Goal: Check status: Check status

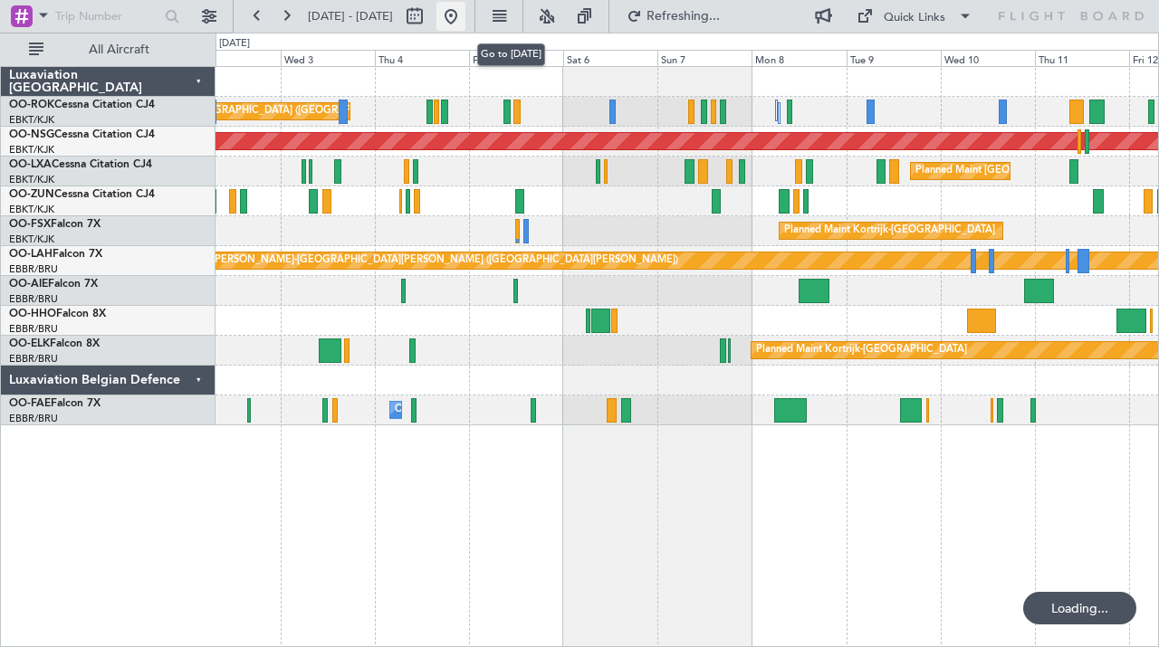
click at [465, 12] on button at bounding box center [450, 16] width 29 height 29
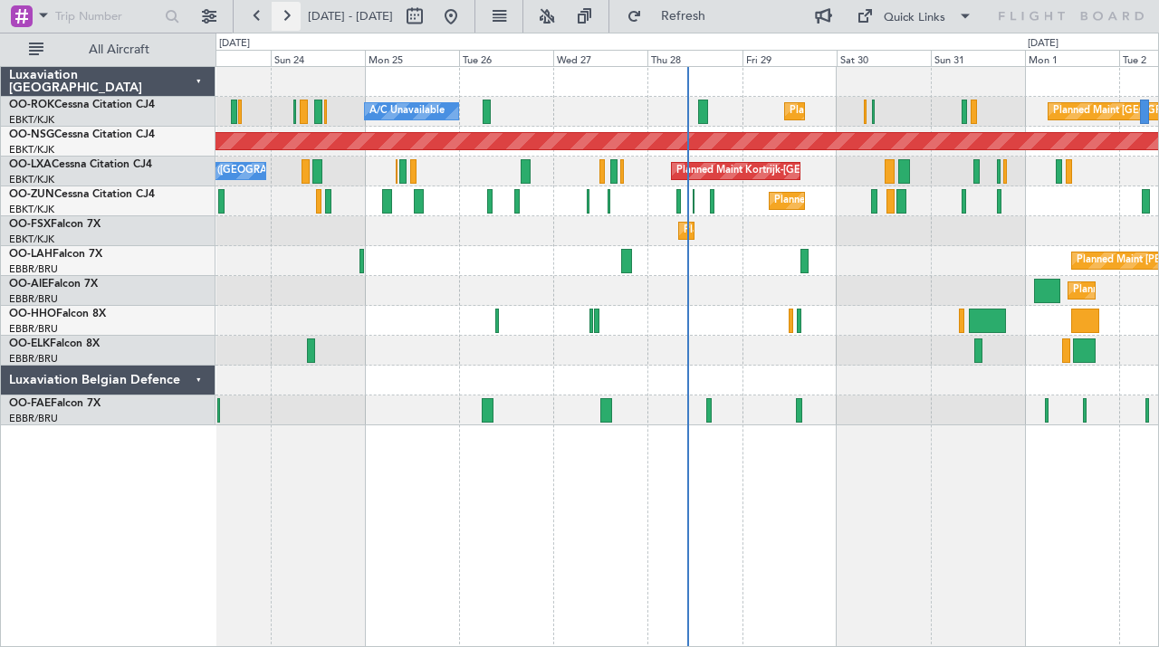
click at [288, 14] on button at bounding box center [286, 16] width 29 height 29
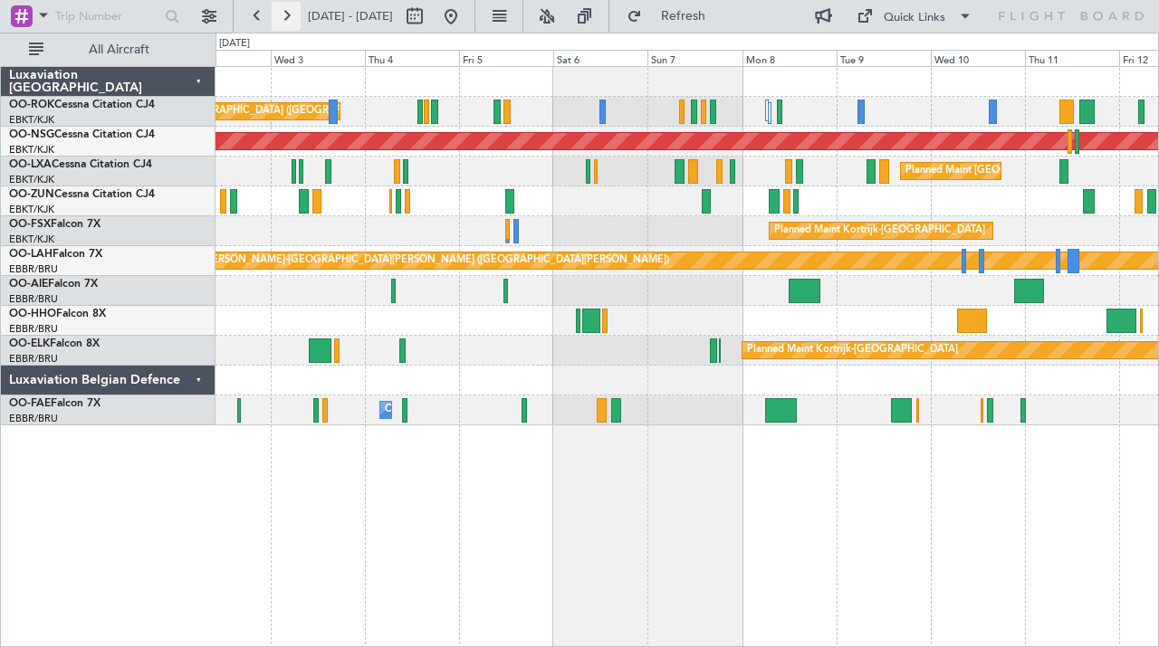
click at [284, 15] on button at bounding box center [286, 16] width 29 height 29
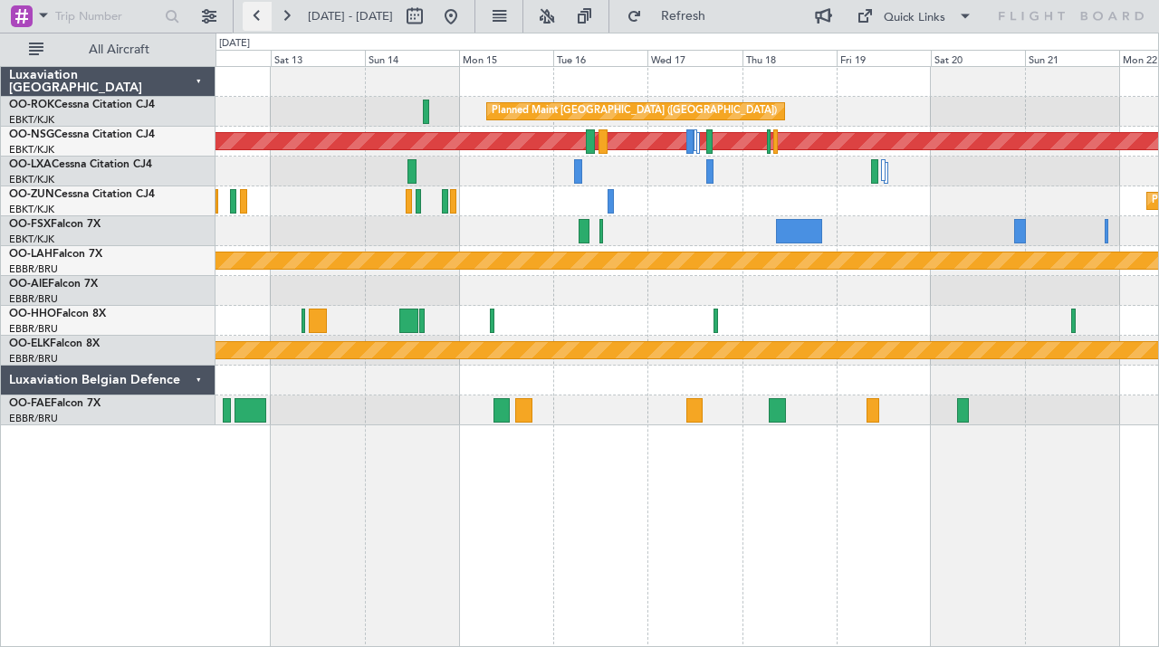
click at [250, 6] on button at bounding box center [257, 16] width 29 height 29
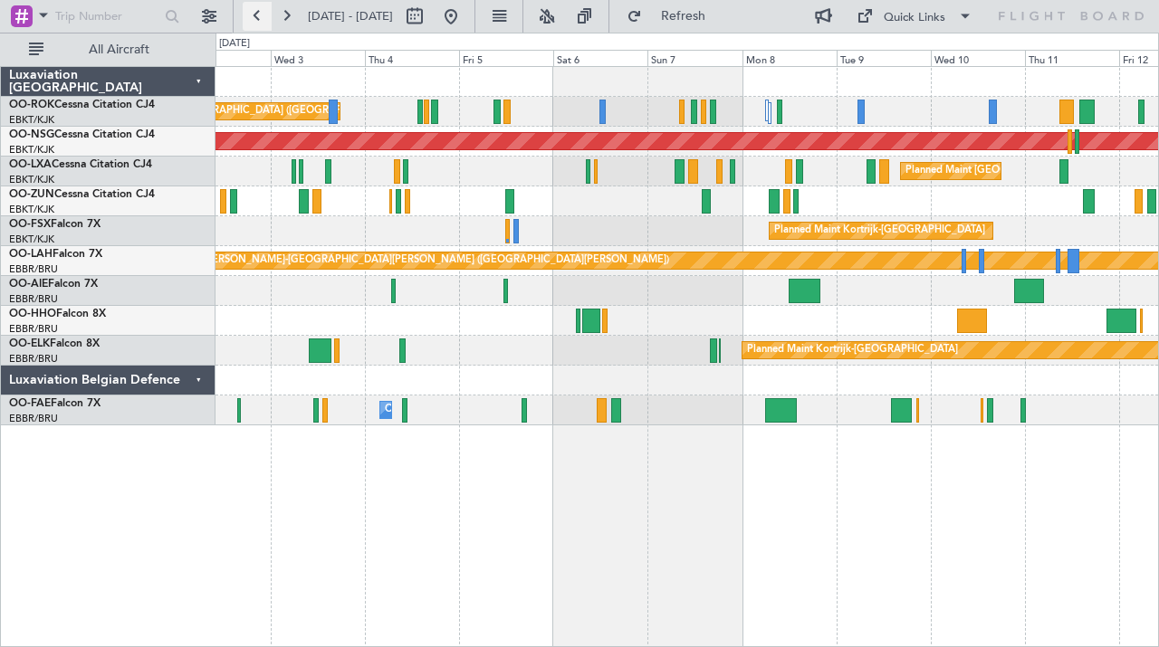
click at [250, 6] on button at bounding box center [257, 16] width 29 height 29
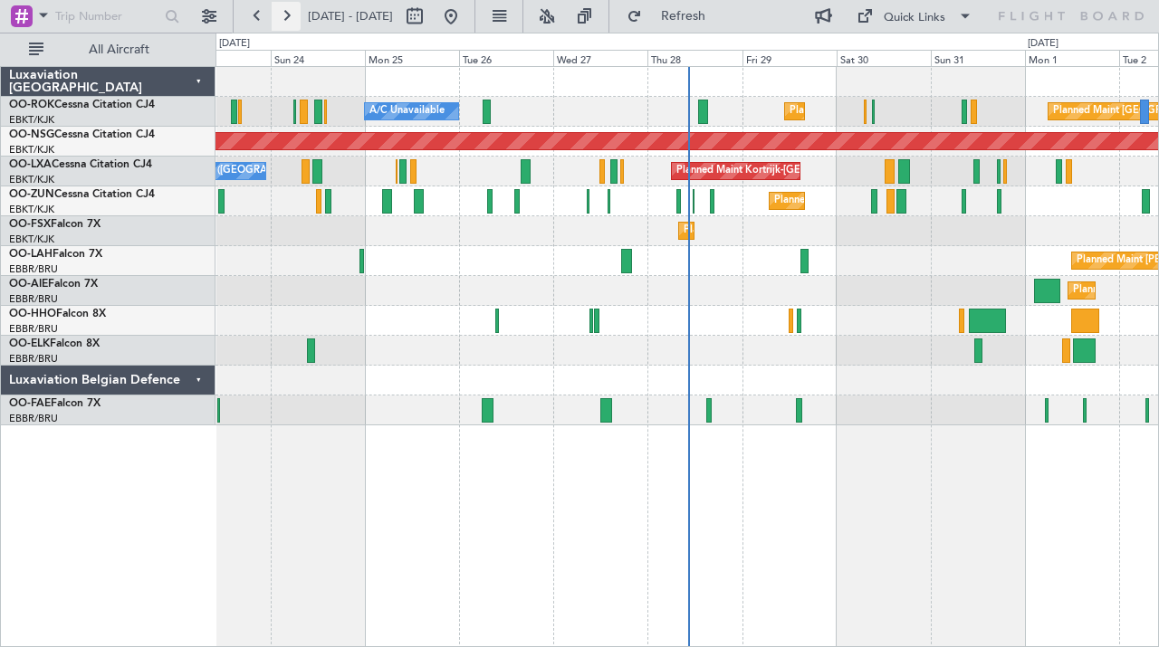
click at [294, 17] on button at bounding box center [286, 16] width 29 height 29
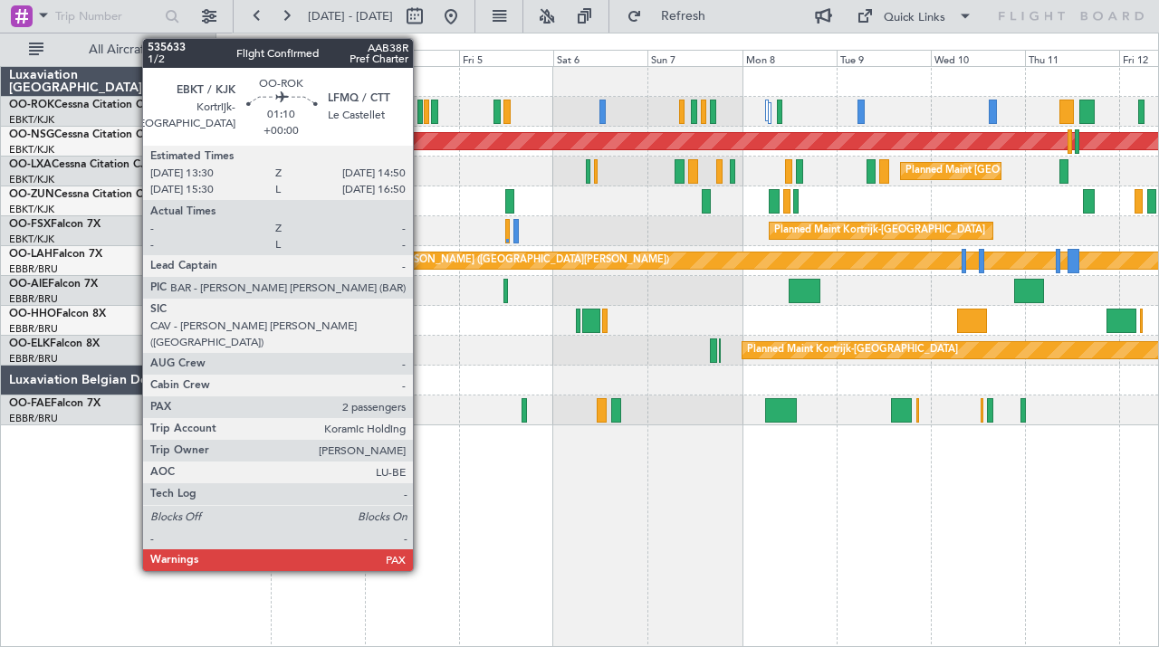
click at [421, 115] on div at bounding box center [419, 112] width 5 height 24
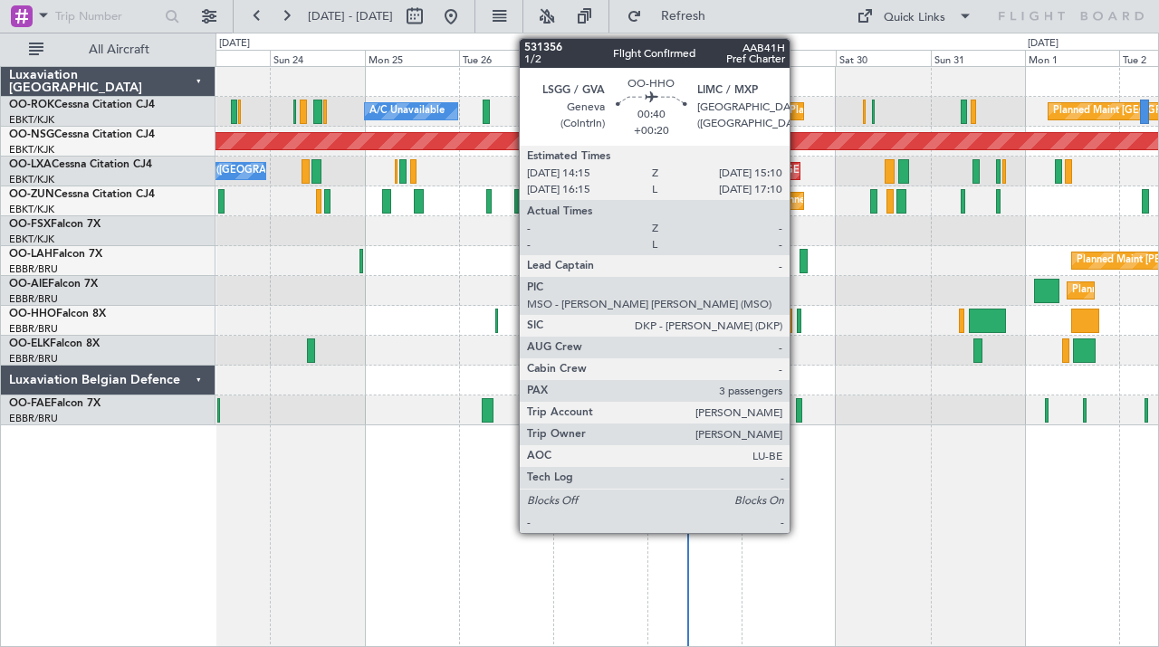
click at [798, 327] on div at bounding box center [799, 321] width 4 height 24
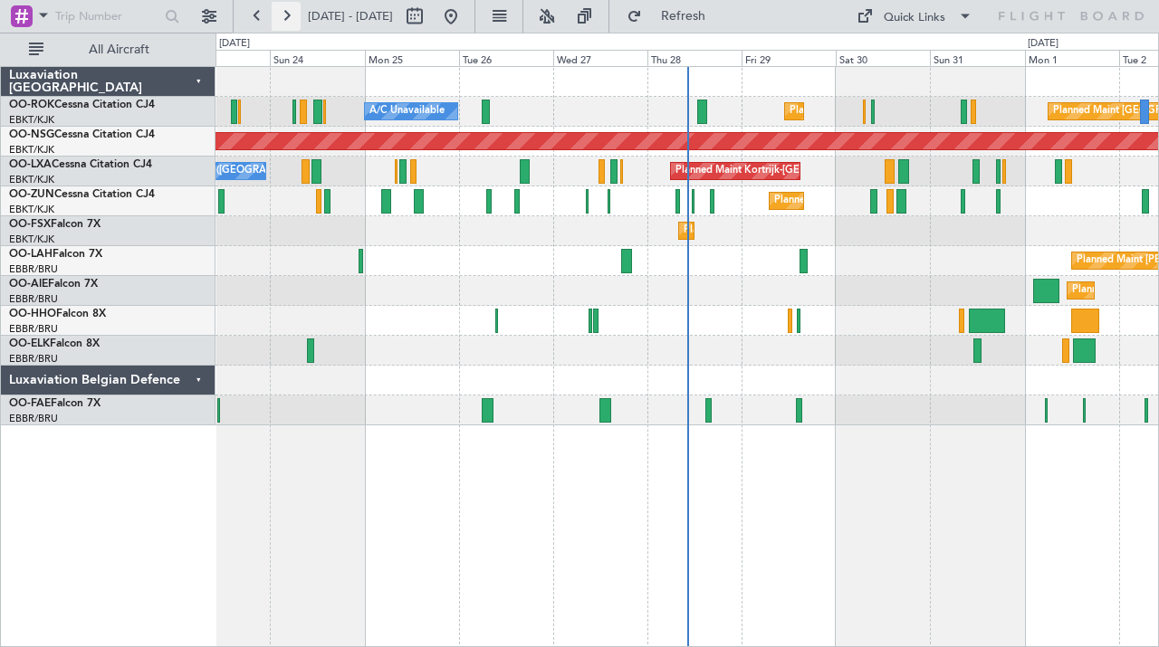
click at [278, 14] on button at bounding box center [286, 16] width 29 height 29
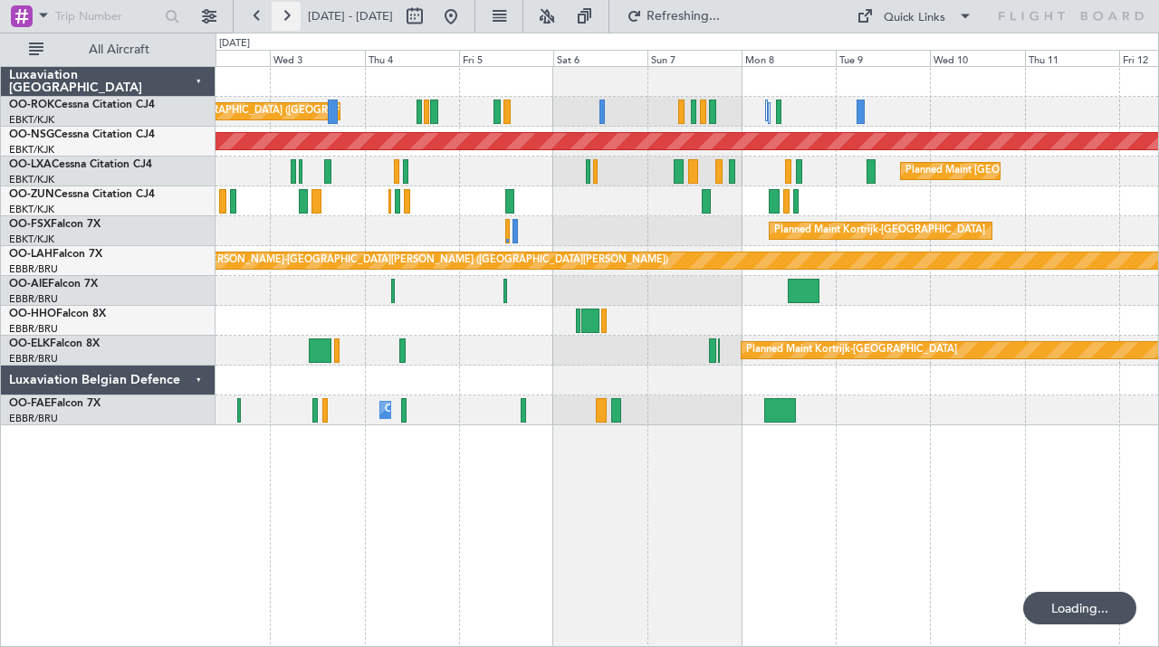
click at [278, 14] on button at bounding box center [286, 16] width 29 height 29
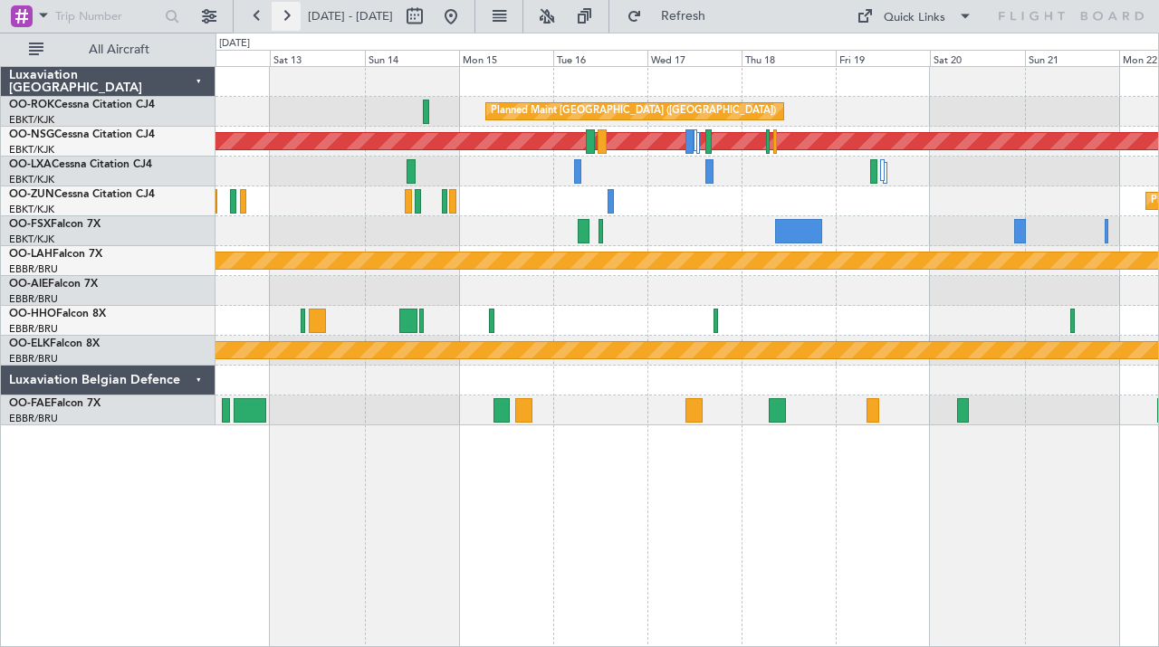
click at [284, 14] on button at bounding box center [286, 16] width 29 height 29
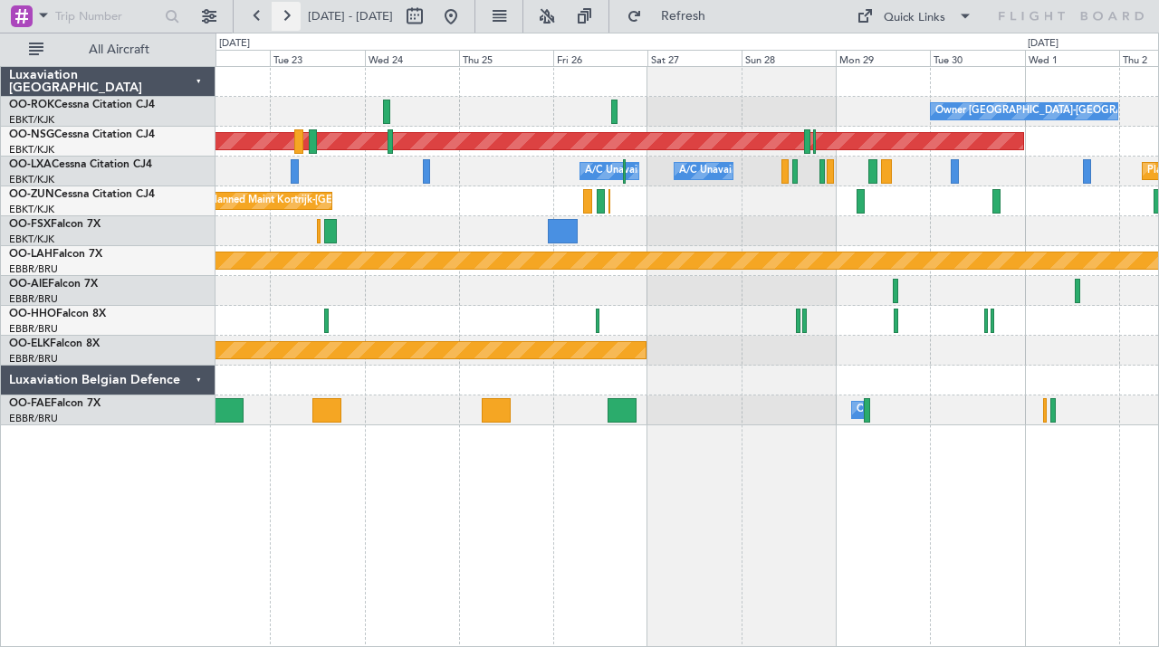
click at [284, 14] on button at bounding box center [286, 16] width 29 height 29
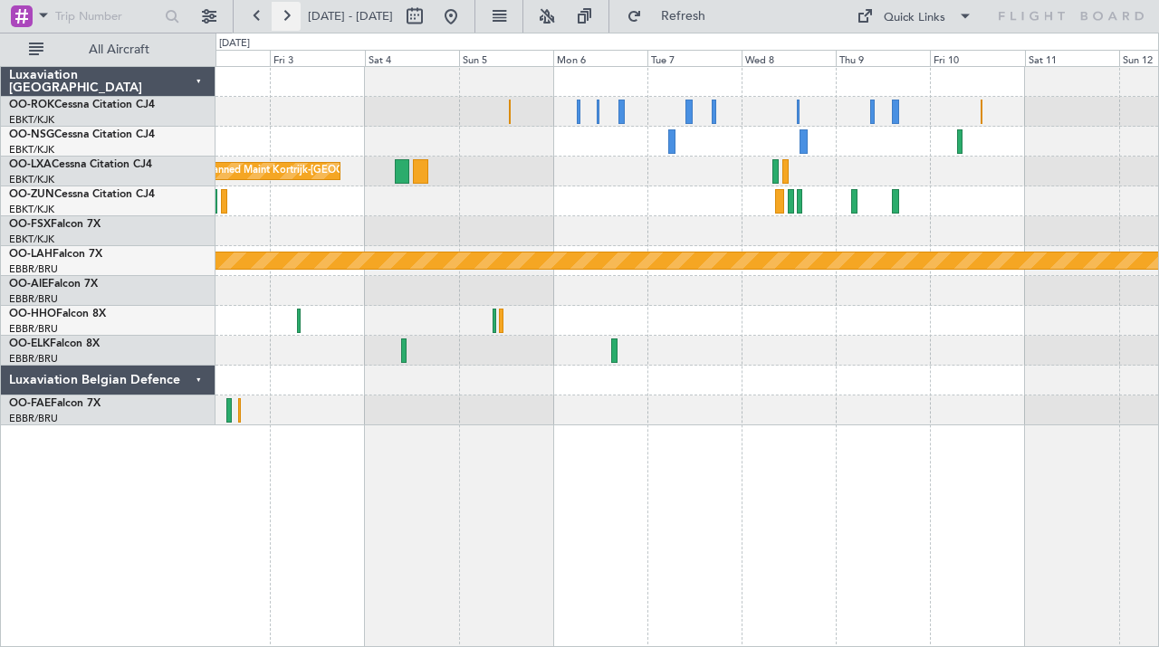
click at [284, 14] on button at bounding box center [286, 16] width 29 height 29
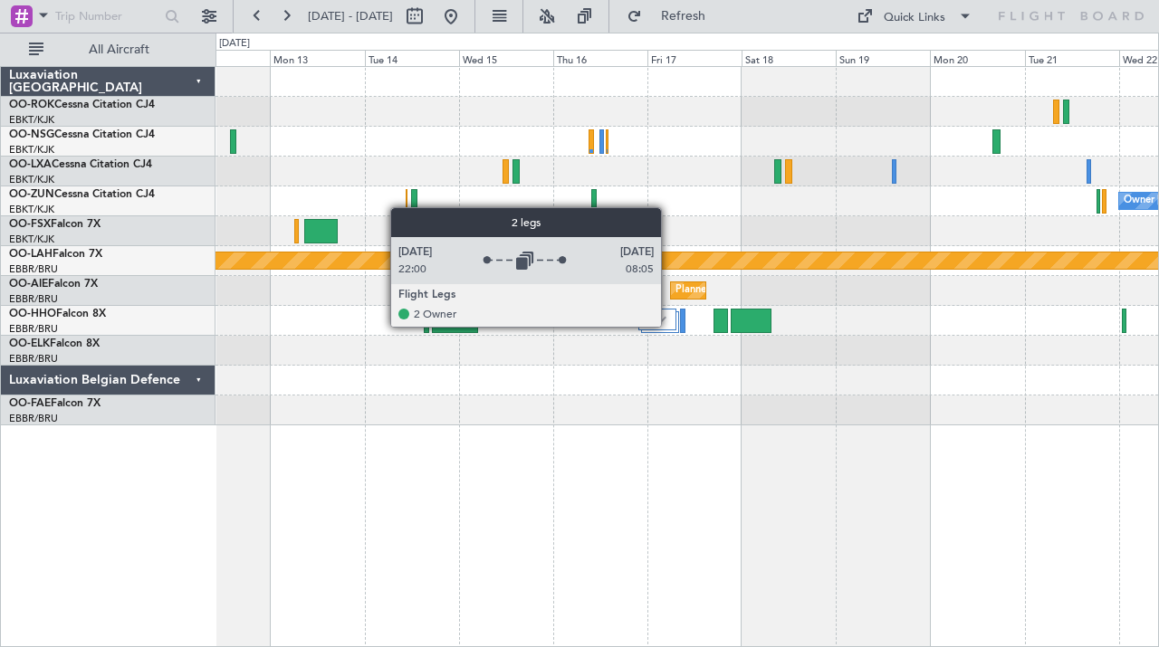
click at [668, 325] on div at bounding box center [656, 320] width 37 height 22
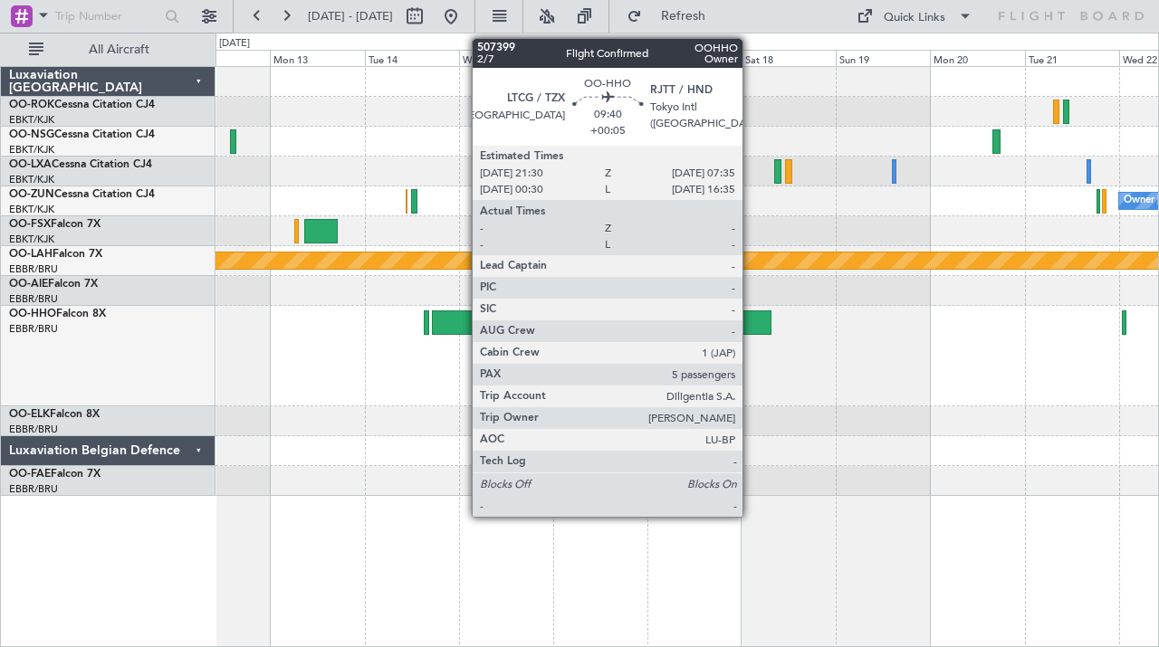
click at [751, 322] on div at bounding box center [751, 323] width 40 height 24
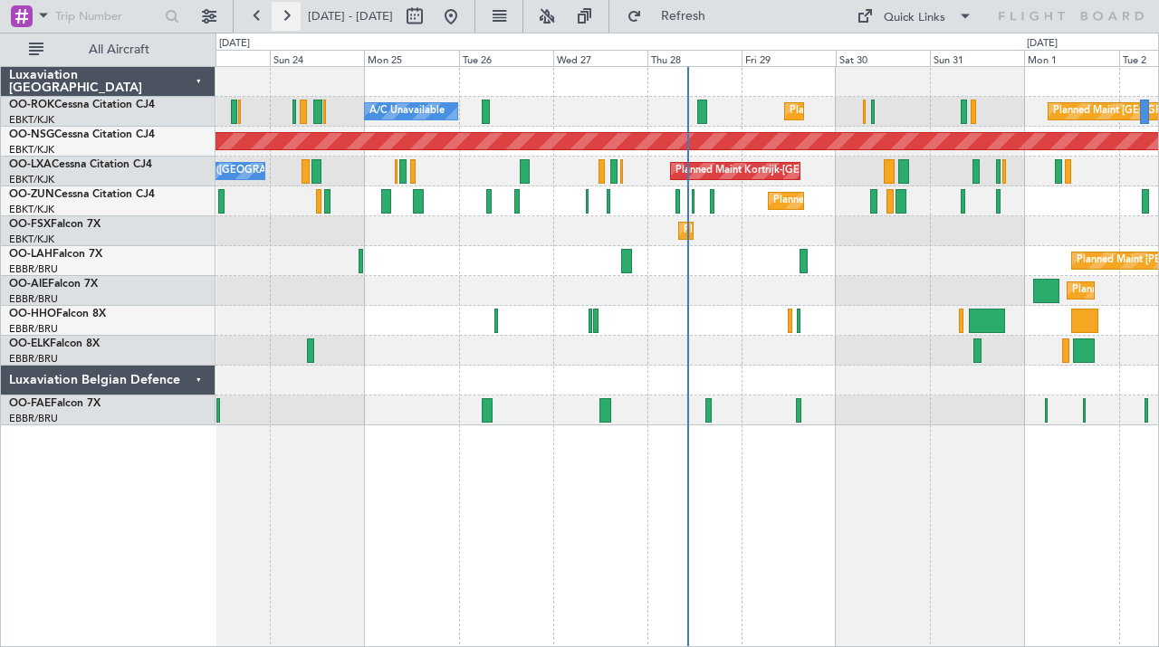
click at [285, 14] on button at bounding box center [286, 16] width 29 height 29
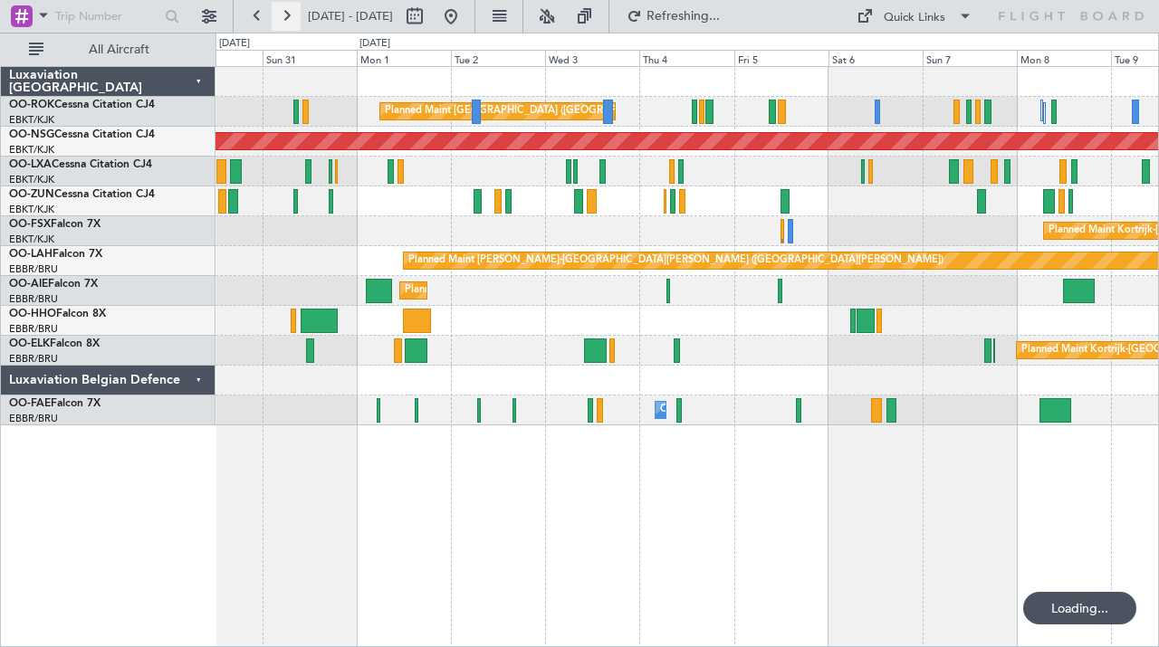
click at [285, 14] on button at bounding box center [286, 16] width 29 height 29
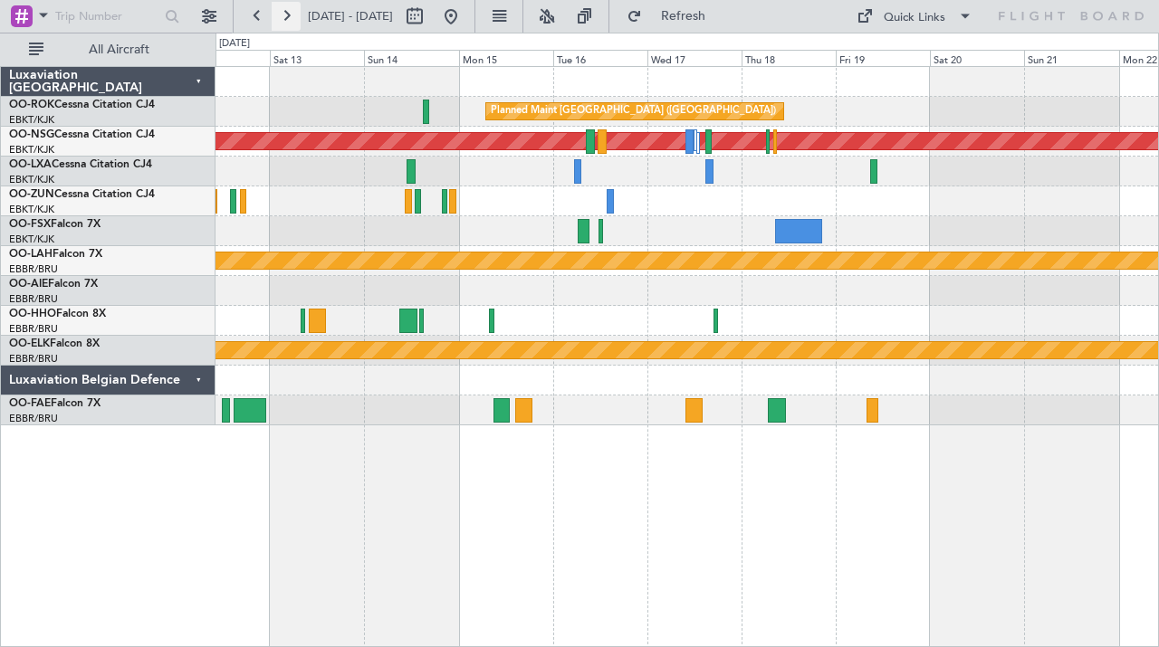
click at [285, 14] on button at bounding box center [286, 16] width 29 height 29
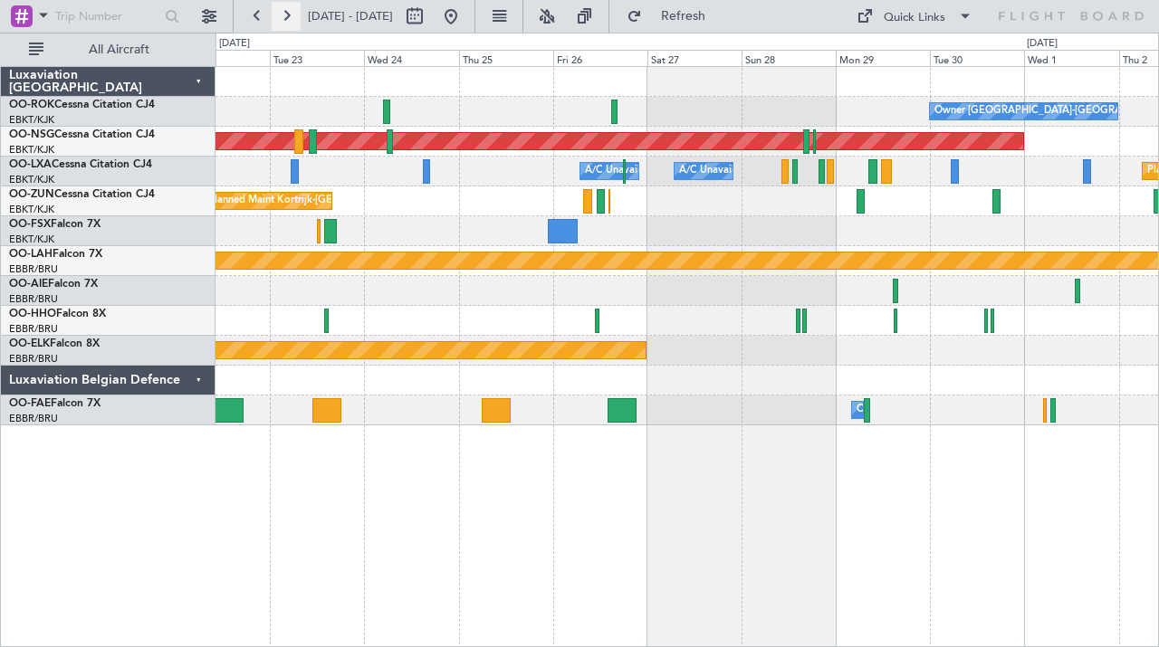
click at [285, 14] on button at bounding box center [286, 16] width 29 height 29
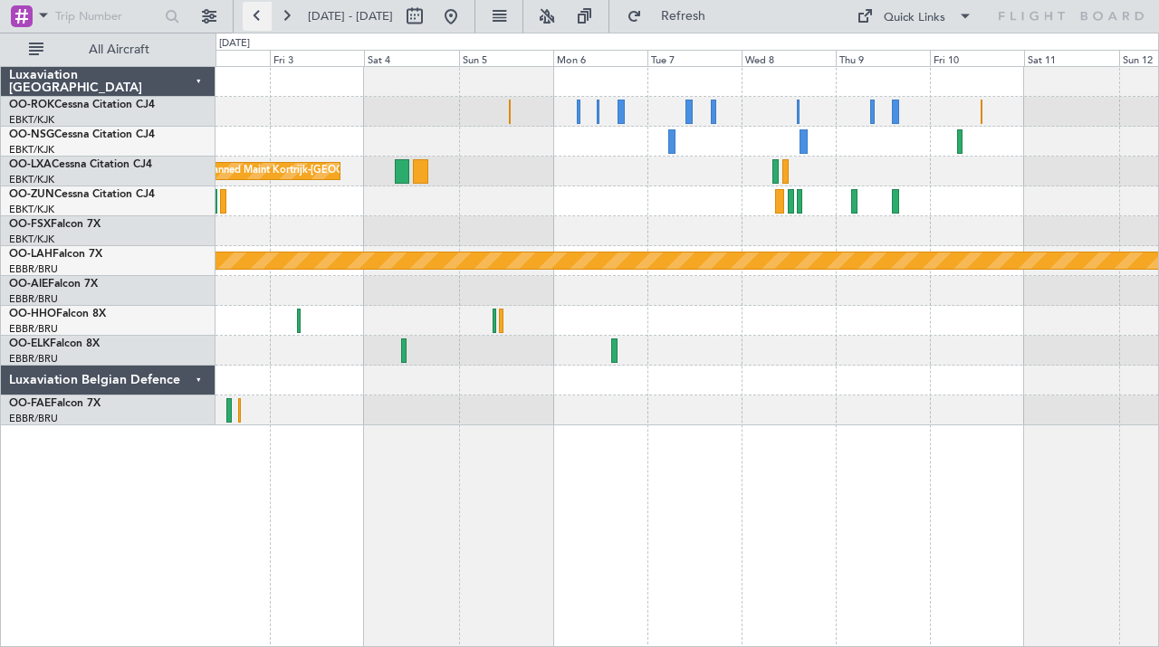
click at [260, 13] on button at bounding box center [257, 16] width 29 height 29
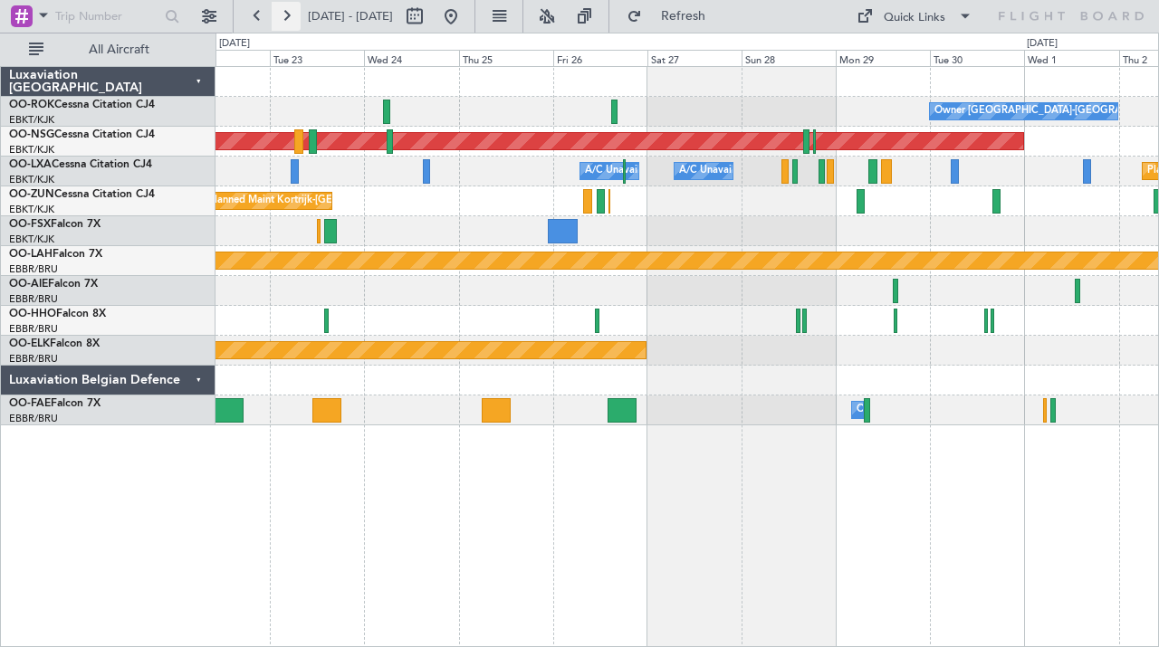
click at [290, 11] on button at bounding box center [286, 16] width 29 height 29
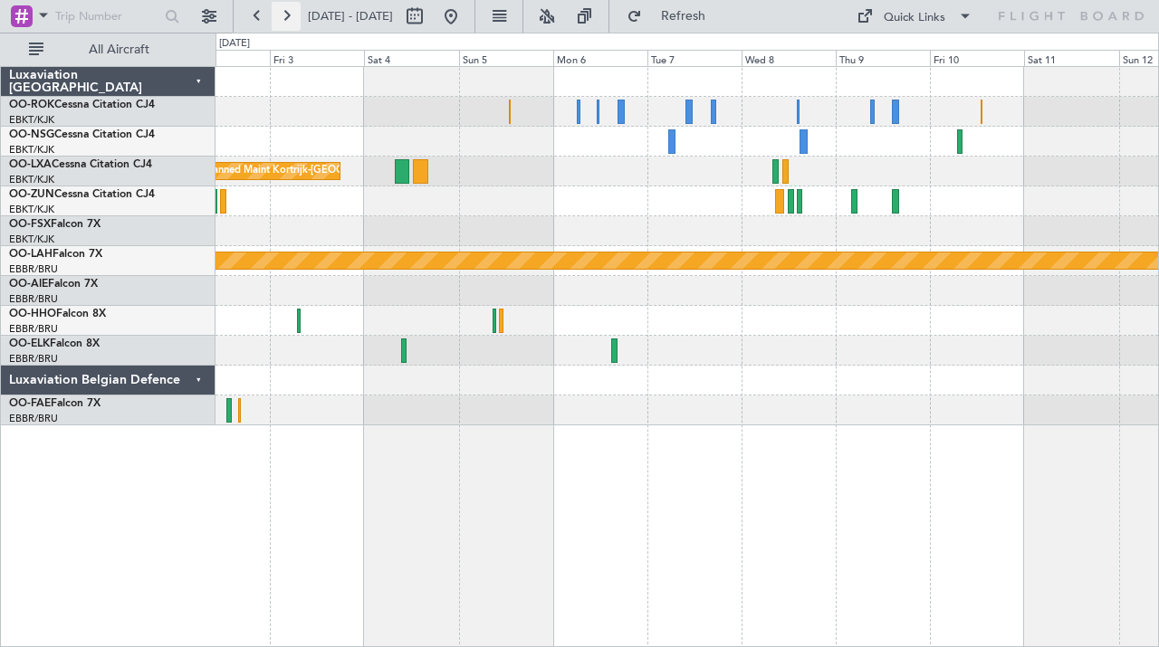
click at [290, 11] on button at bounding box center [286, 16] width 29 height 29
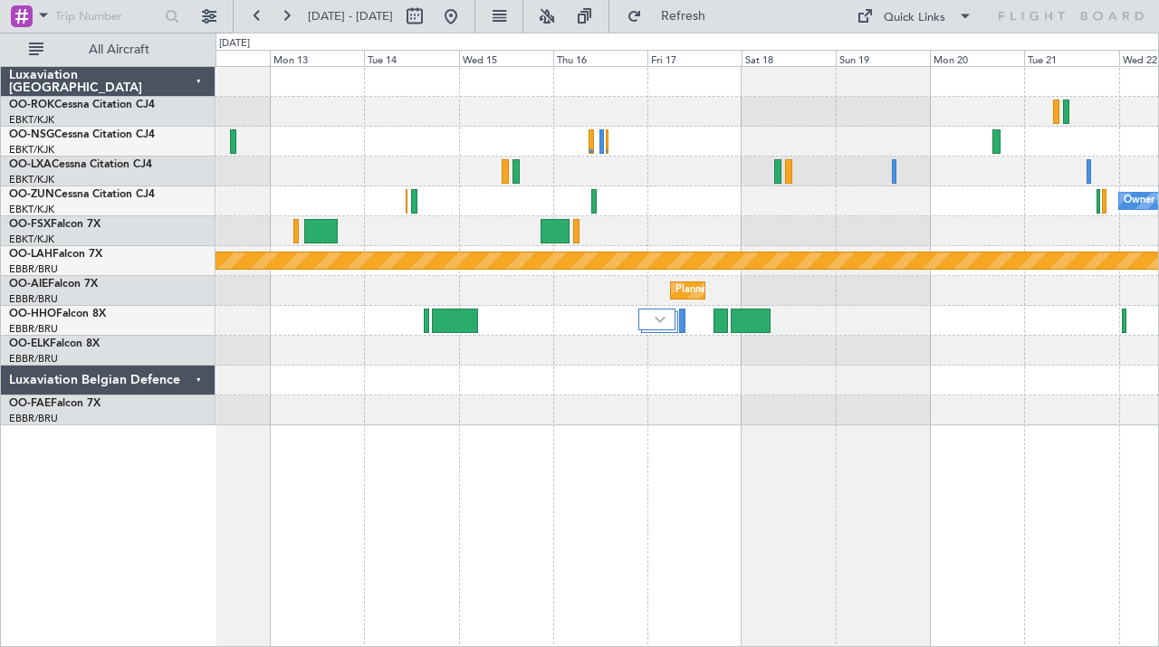
click at [302, 31] on fb-range-datepicker "12 Oct 2025 - 22 Oct 2025" at bounding box center [354, 16] width 243 height 33
click at [284, 13] on button at bounding box center [286, 16] width 29 height 29
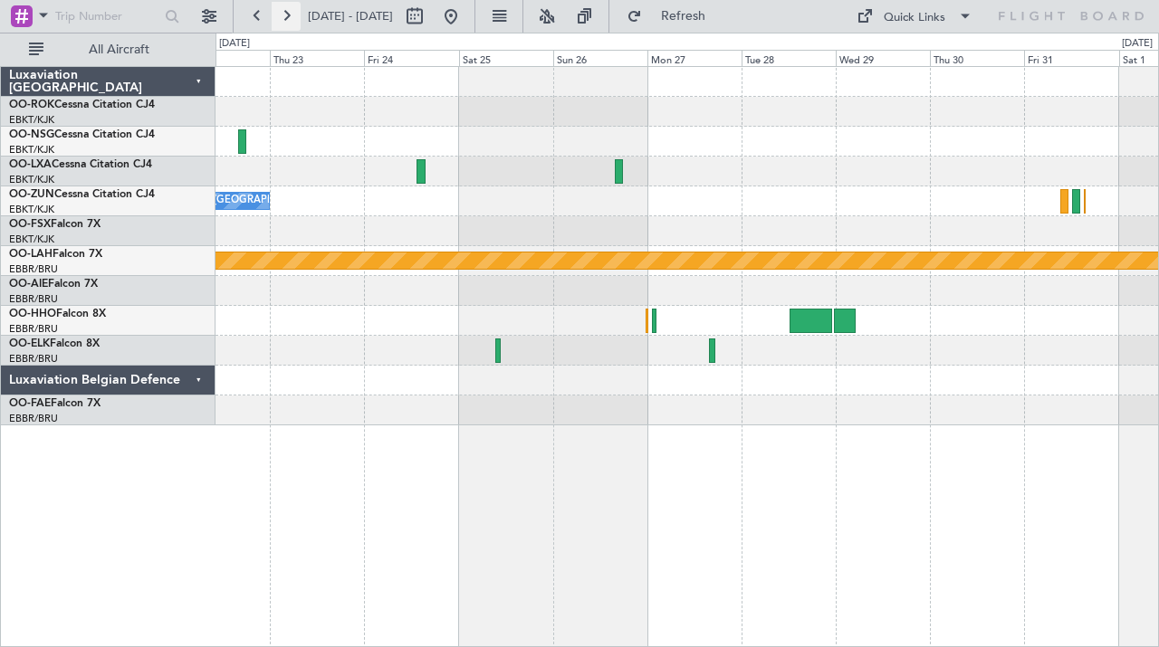
click at [282, 15] on button at bounding box center [286, 16] width 29 height 29
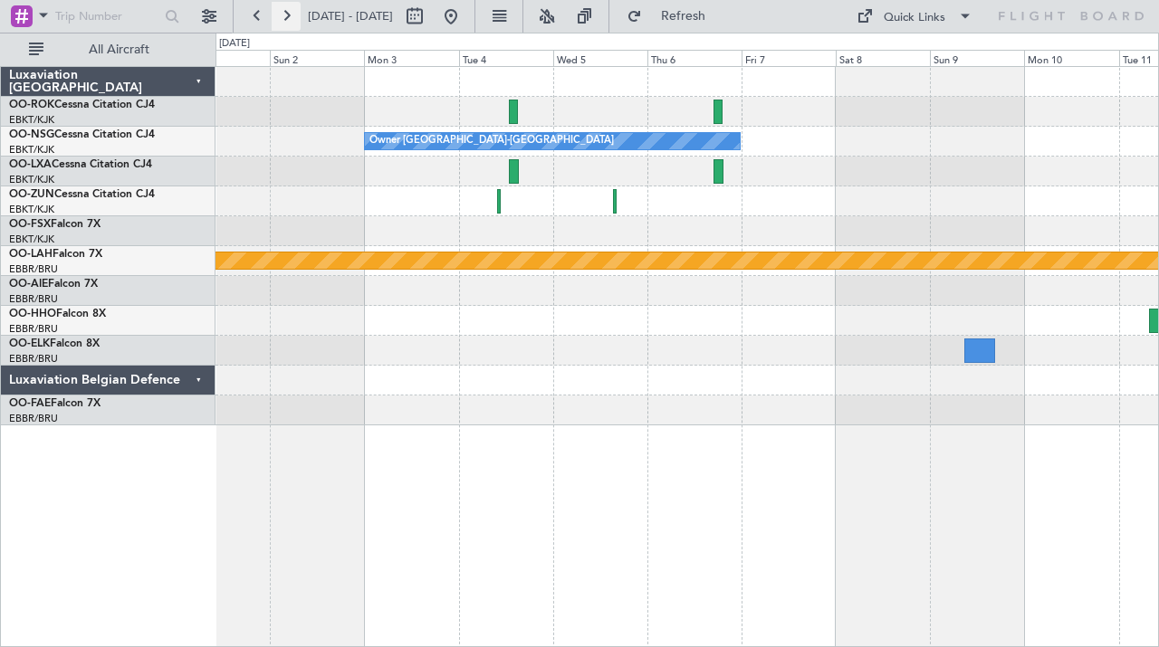
click at [282, 15] on button at bounding box center [286, 16] width 29 height 29
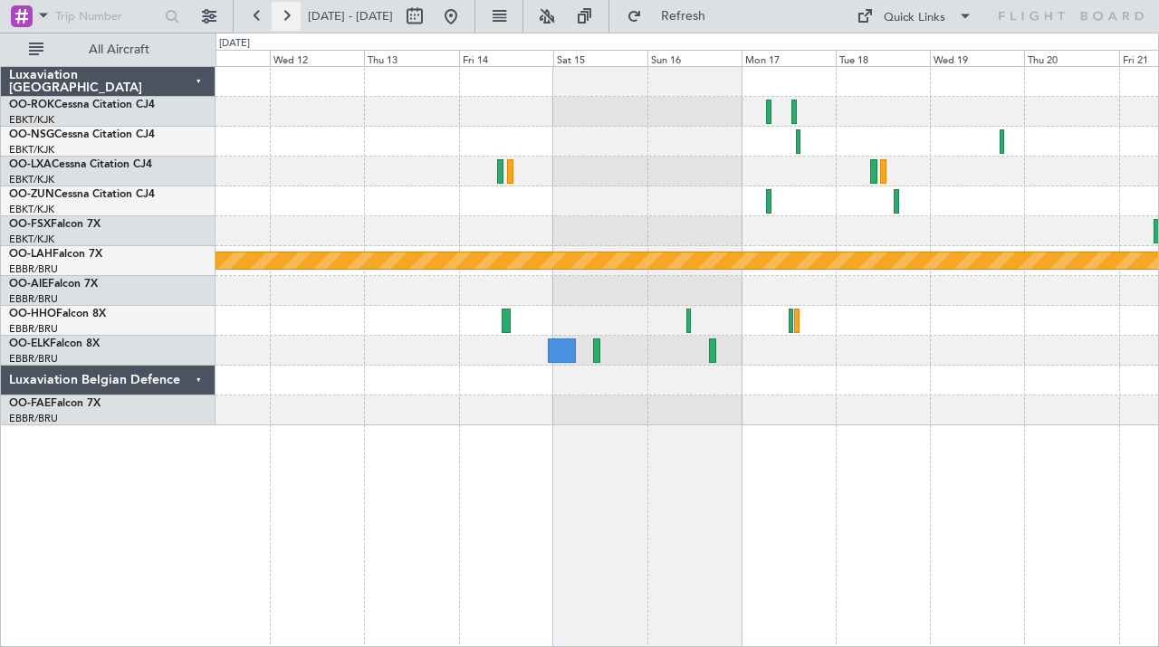
click at [282, 15] on button at bounding box center [286, 16] width 29 height 29
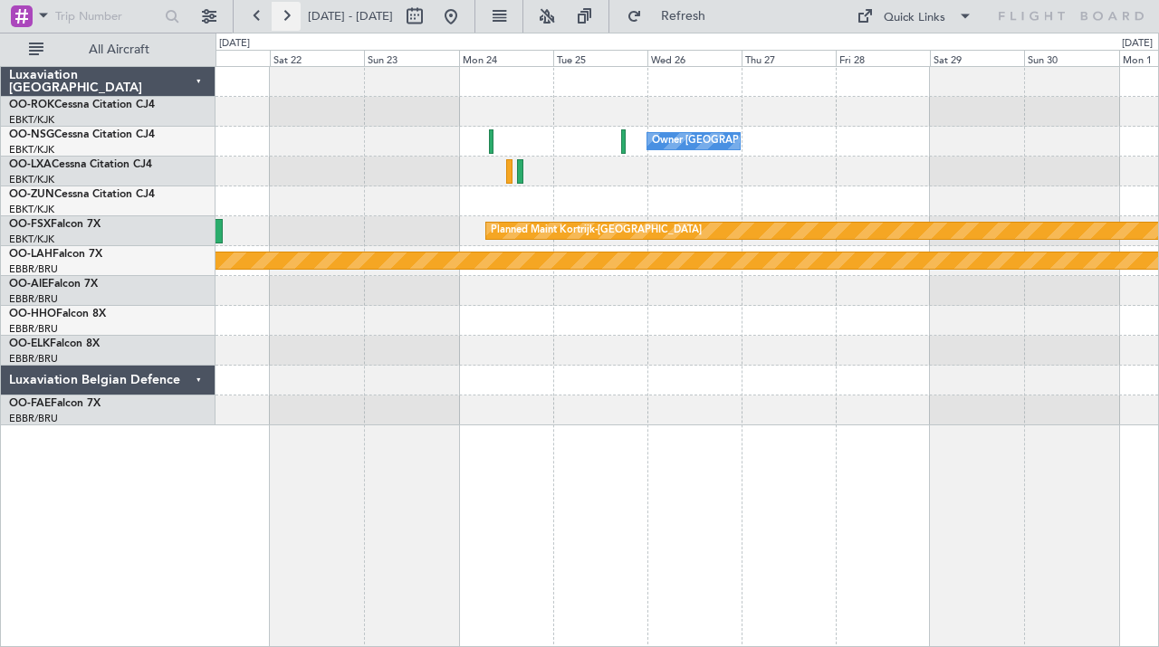
click at [291, 19] on button at bounding box center [286, 16] width 29 height 29
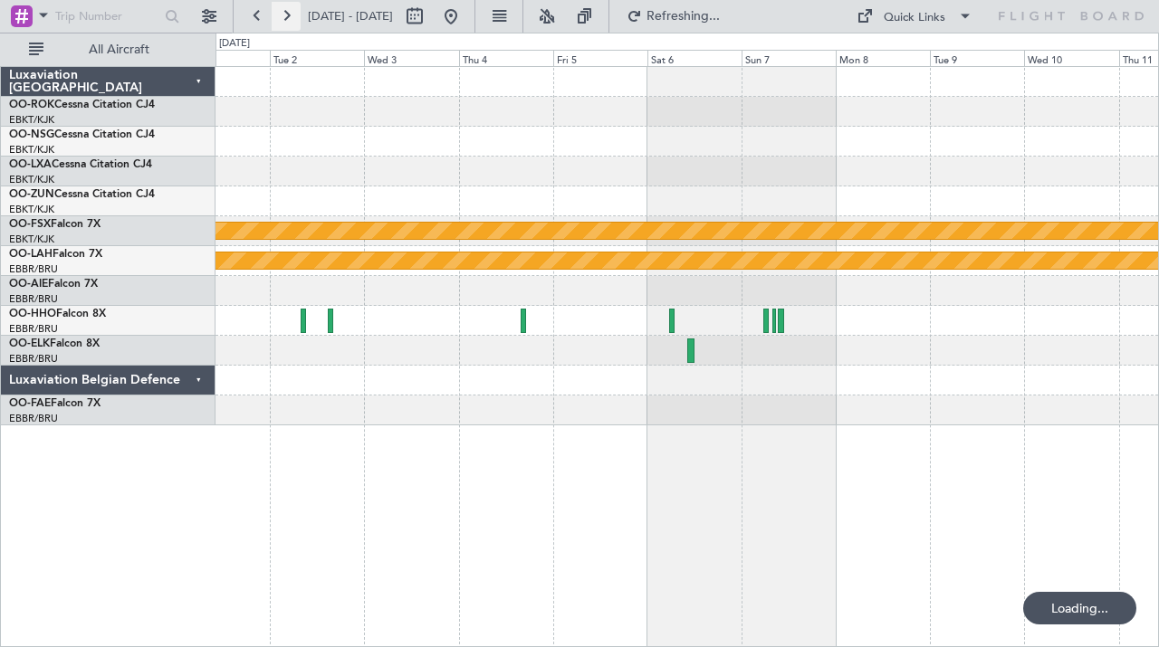
click at [291, 19] on button at bounding box center [286, 16] width 29 height 29
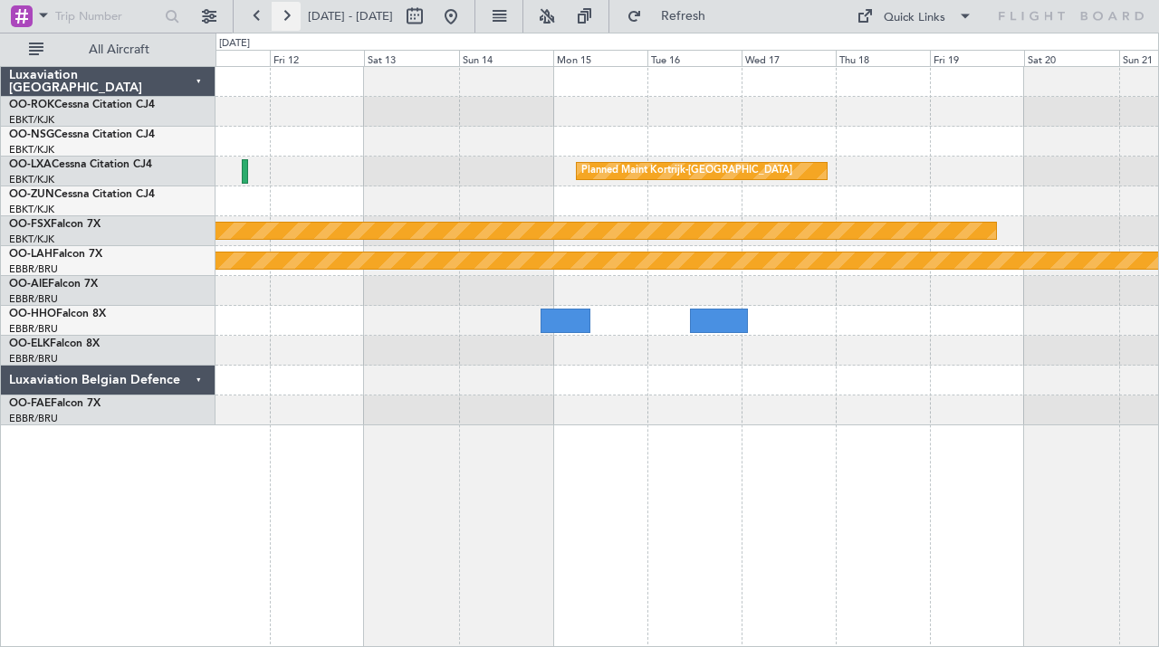
click at [291, 19] on button at bounding box center [286, 16] width 29 height 29
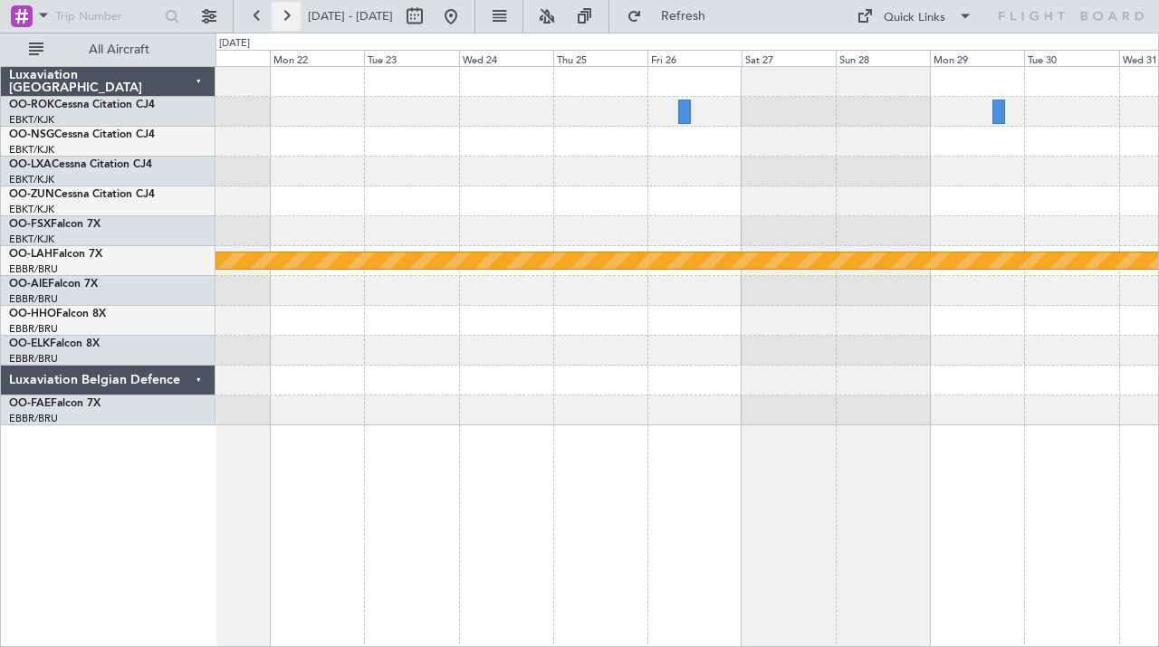
click at [291, 19] on button at bounding box center [286, 16] width 29 height 29
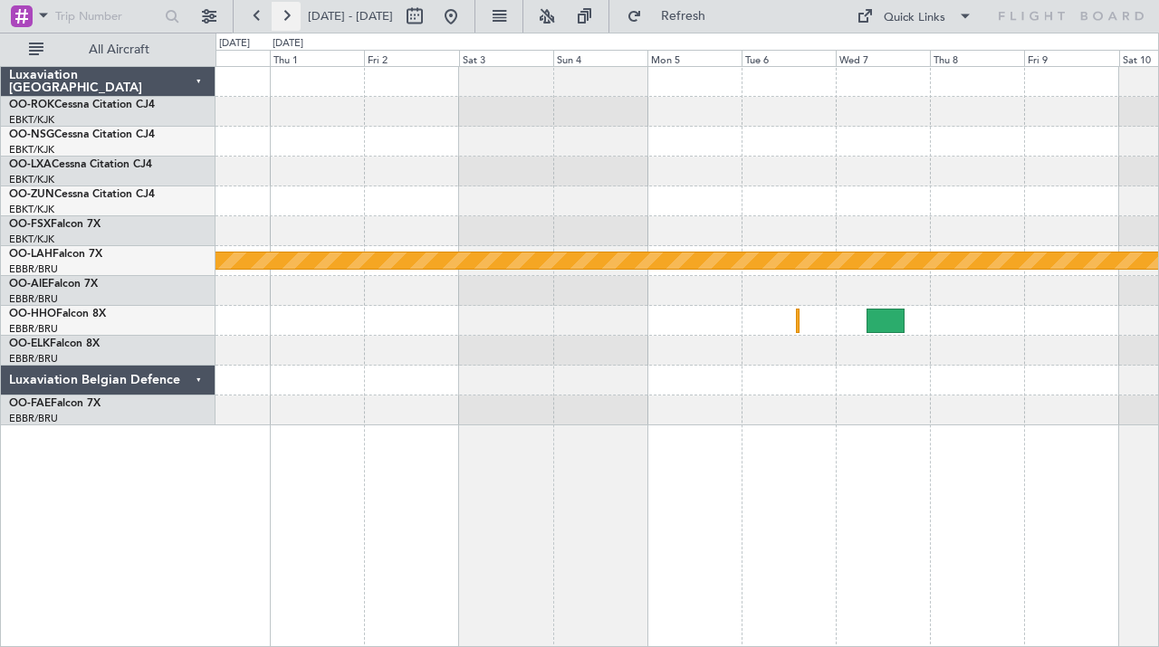
click at [291, 19] on button at bounding box center [286, 16] width 29 height 29
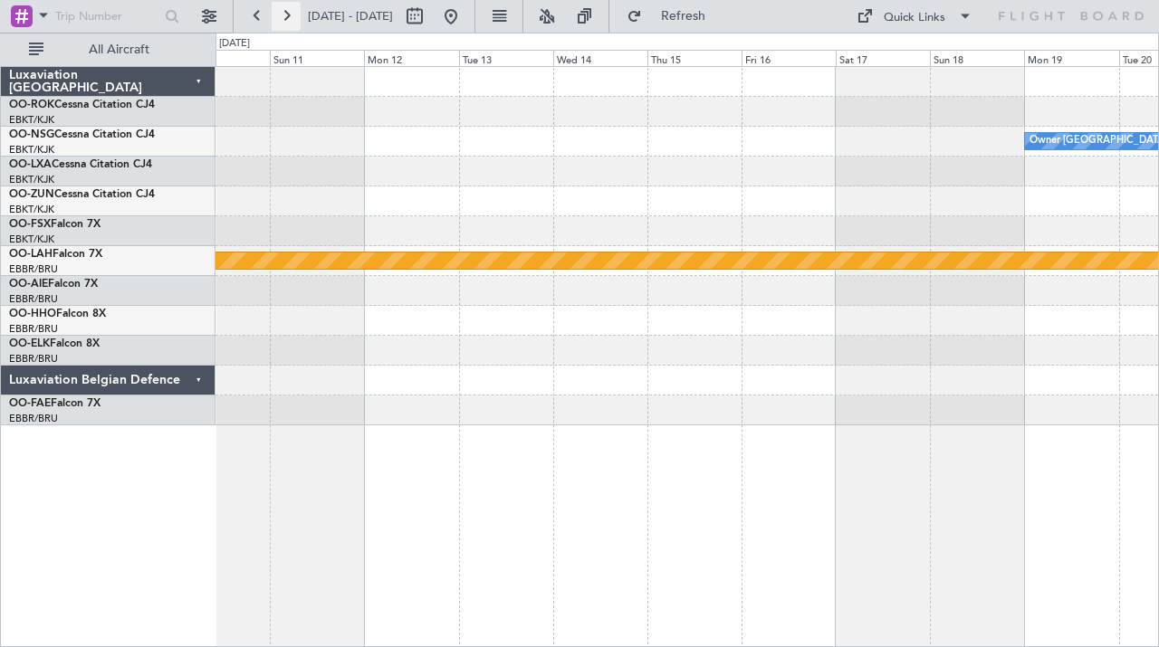
click at [291, 19] on button at bounding box center [286, 16] width 29 height 29
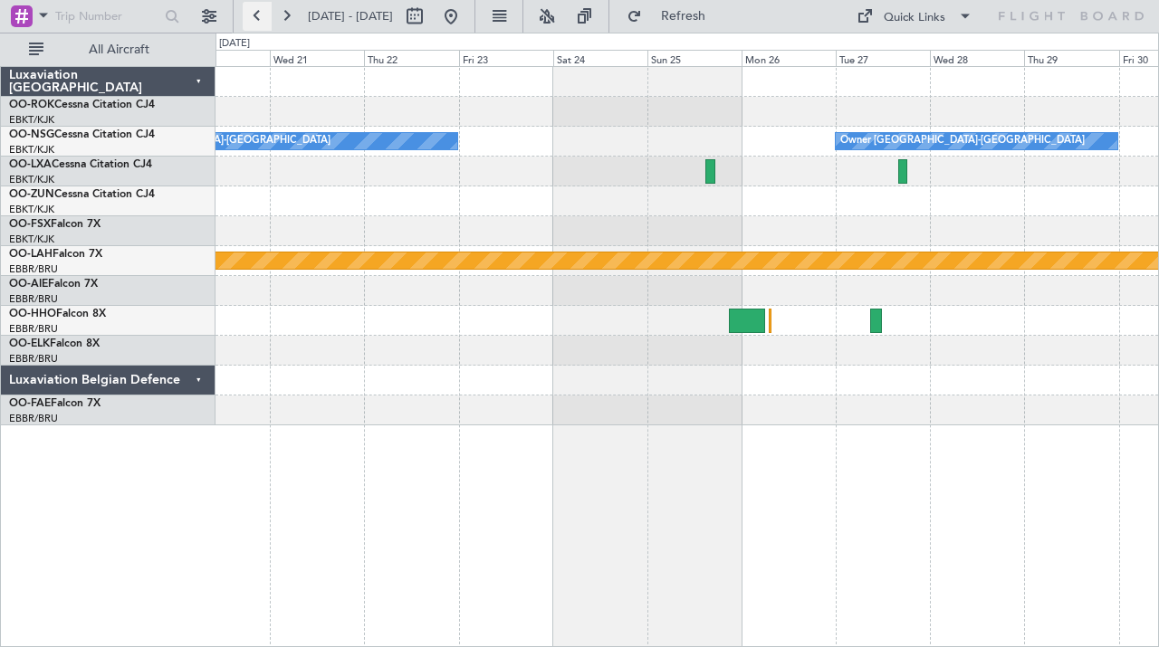
click at [254, 21] on button at bounding box center [257, 16] width 29 height 29
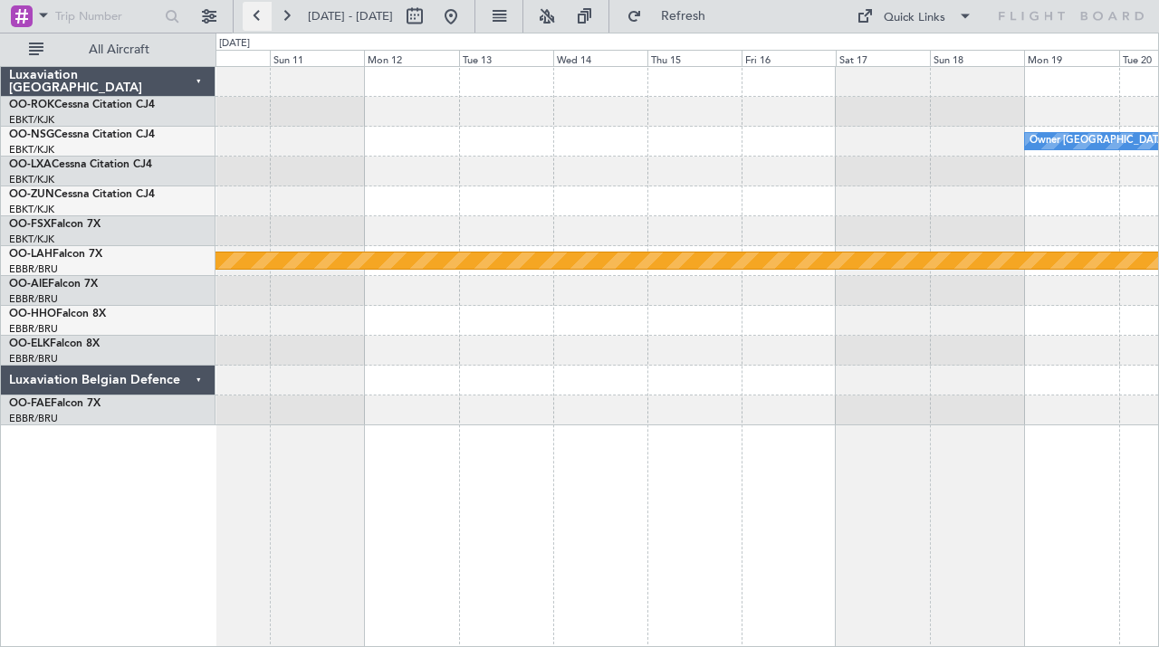
click at [254, 21] on button at bounding box center [257, 16] width 29 height 29
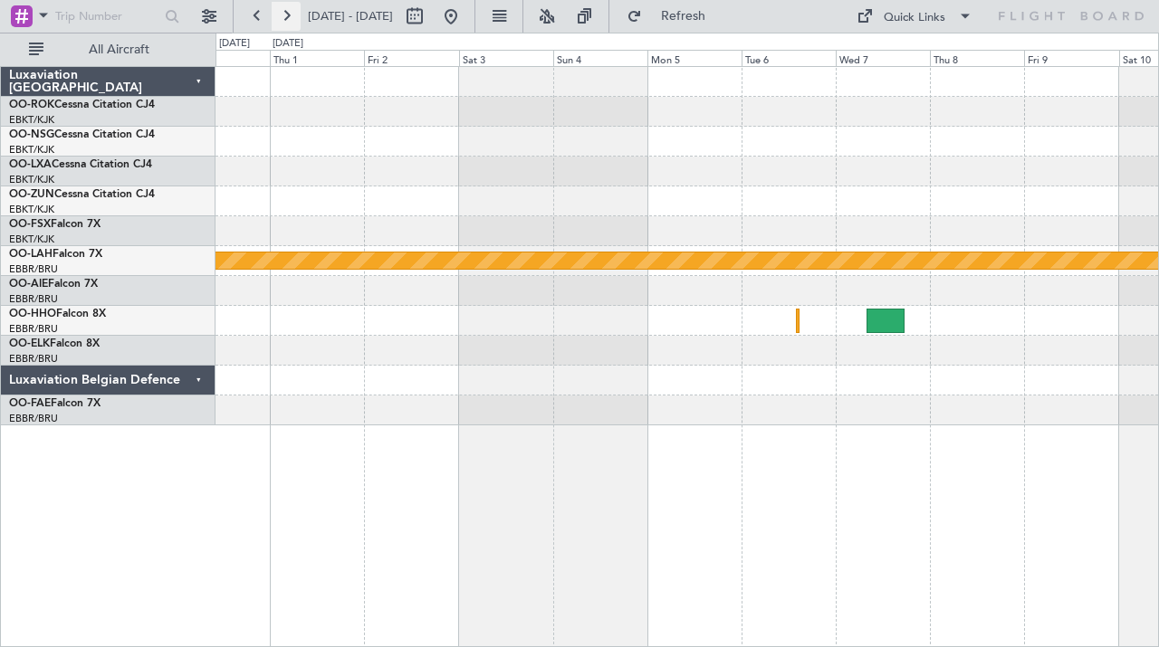
click at [293, 15] on button at bounding box center [286, 16] width 29 height 29
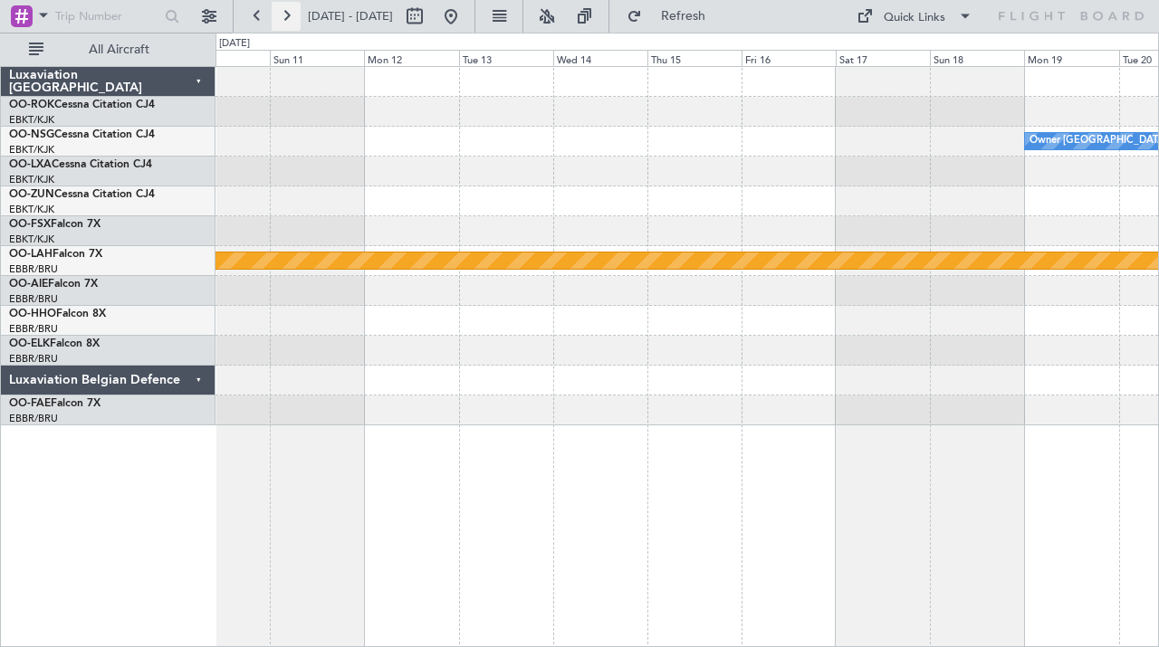
click at [293, 16] on button at bounding box center [286, 16] width 29 height 29
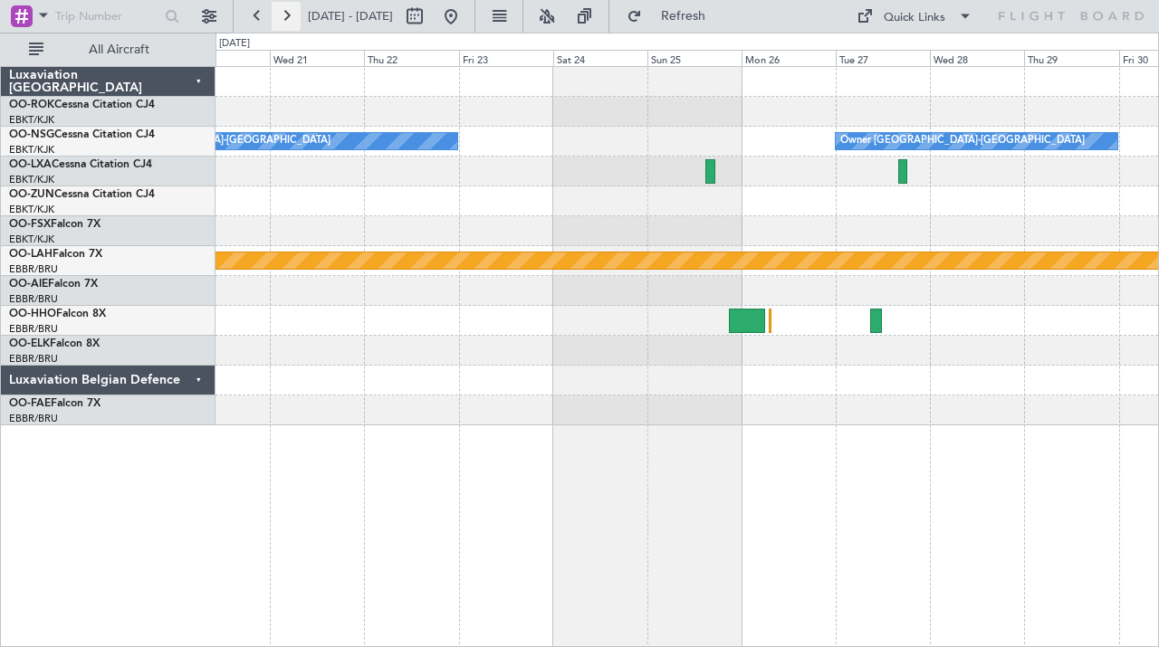
click at [285, 17] on button at bounding box center [286, 16] width 29 height 29
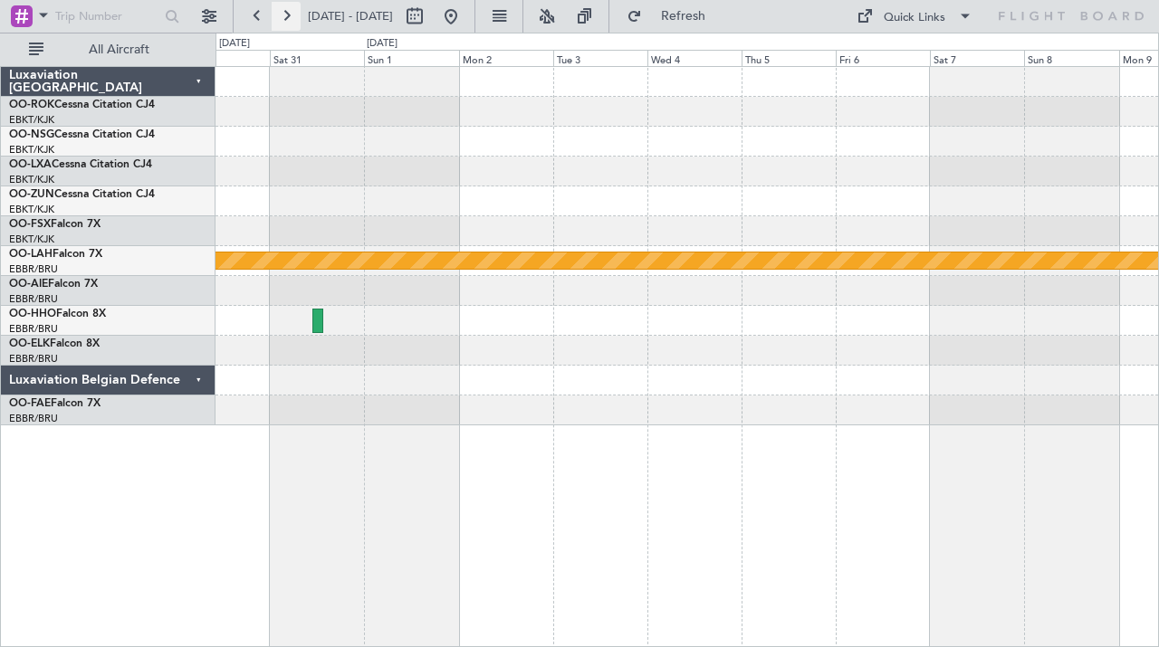
click at [285, 17] on button at bounding box center [286, 16] width 29 height 29
